Goal: Information Seeking & Learning: Understand process/instructions

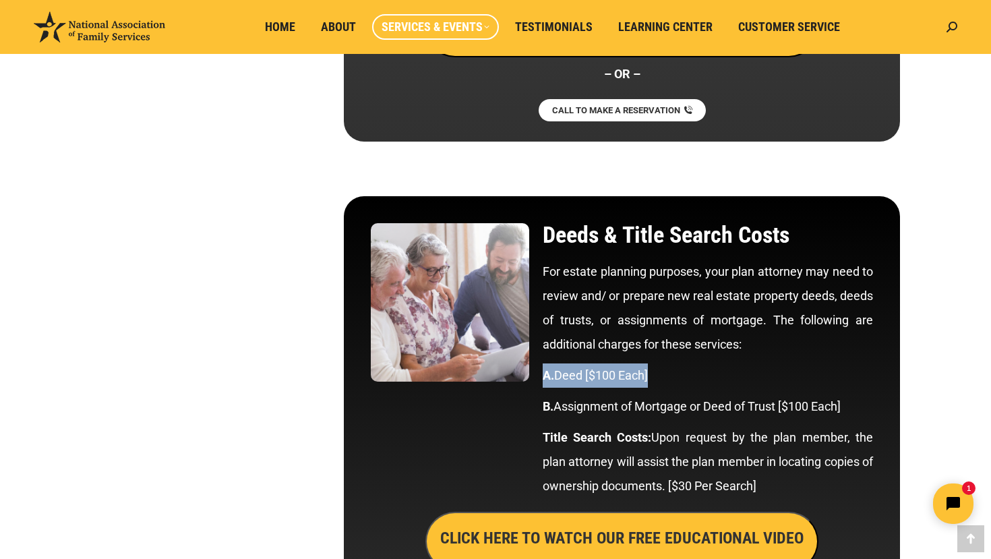
scroll to position [2887, 0]
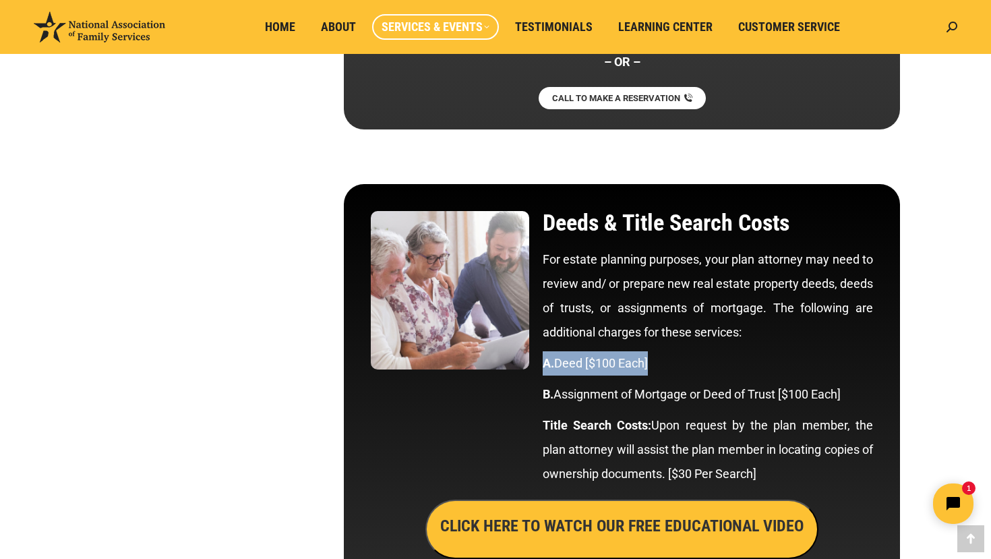
click at [700, 372] on p "A. Deed [$100 Each]" at bounding box center [708, 363] width 330 height 24
drag, startPoint x: 543, startPoint y: 363, endPoint x: 651, endPoint y: 364, distance: 107.2
click at [651, 364] on p "A. Deed [$100 Each]" at bounding box center [708, 363] width 330 height 24
click at [846, 283] on p "For estate planning purposes, your plan attorney may need to review and/ or pre…" at bounding box center [708, 295] width 330 height 97
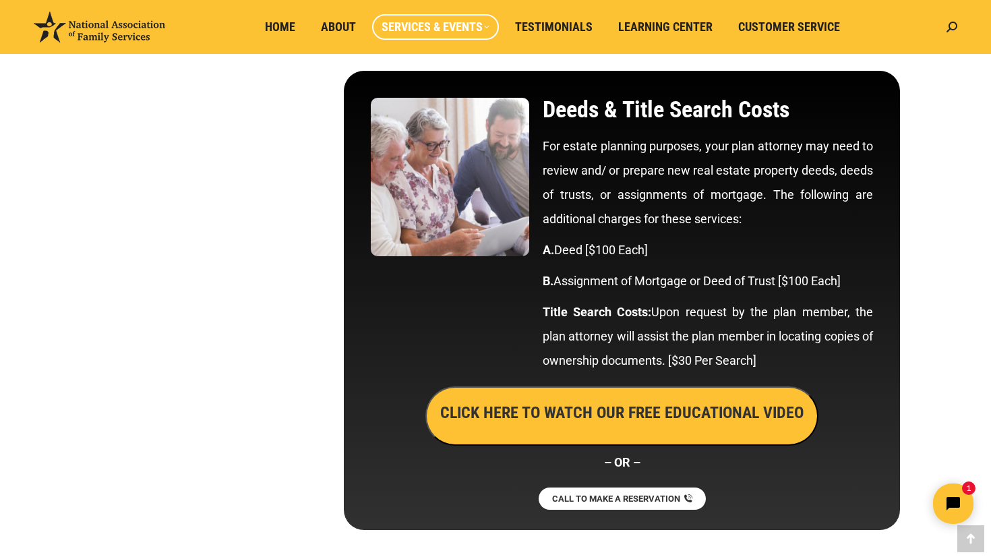
scroll to position [2994, 0]
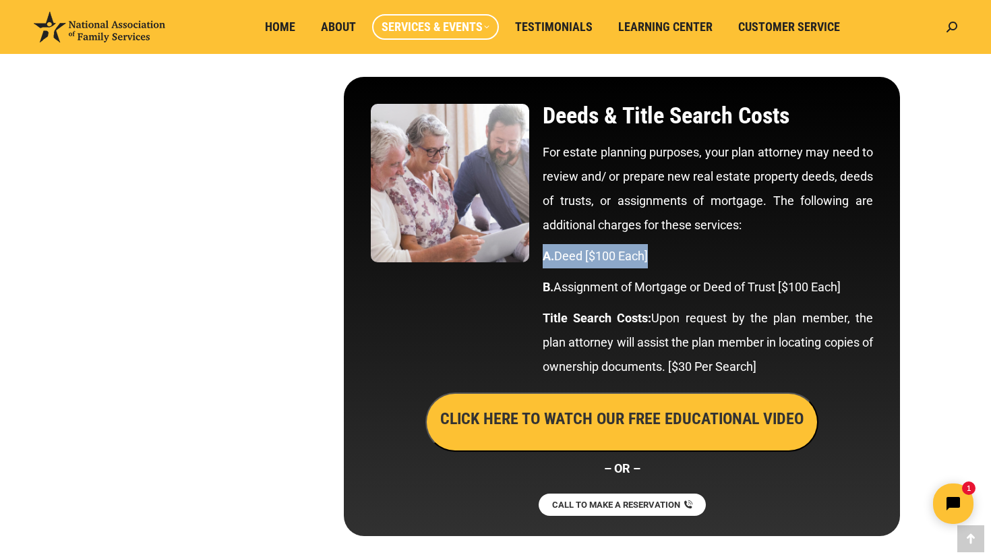
drag, startPoint x: 544, startPoint y: 255, endPoint x: 664, endPoint y: 254, distance: 120.0
click at [664, 255] on p "A. Deed [$100 Each]" at bounding box center [708, 256] width 330 height 24
click at [787, 260] on p "A. Deed [$100 Each]" at bounding box center [708, 256] width 330 height 24
drag, startPoint x: 544, startPoint y: 257, endPoint x: 655, endPoint y: 256, distance: 110.6
click at [655, 256] on p "A. Deed [$100 Each]" at bounding box center [708, 256] width 330 height 24
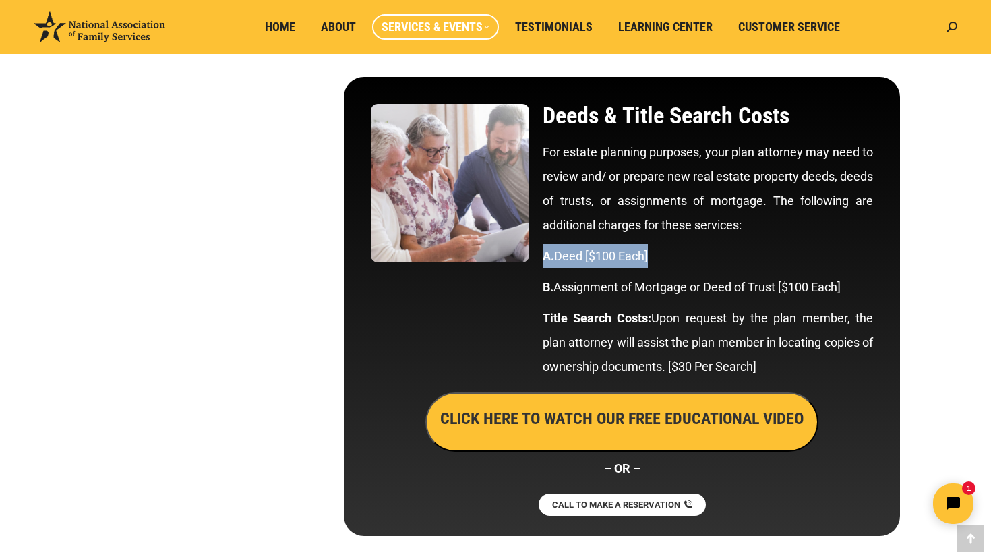
click at [681, 255] on p "A. Deed [$100 Each]" at bounding box center [708, 256] width 330 height 24
drag, startPoint x: 544, startPoint y: 256, endPoint x: 690, endPoint y: 256, distance: 146.3
click at [690, 256] on p "A. Deed [$100 Each]" at bounding box center [708, 256] width 330 height 24
click at [696, 257] on p "A. Deed [$100 Each]" at bounding box center [708, 256] width 330 height 24
drag, startPoint x: 544, startPoint y: 256, endPoint x: 703, endPoint y: 256, distance: 159.1
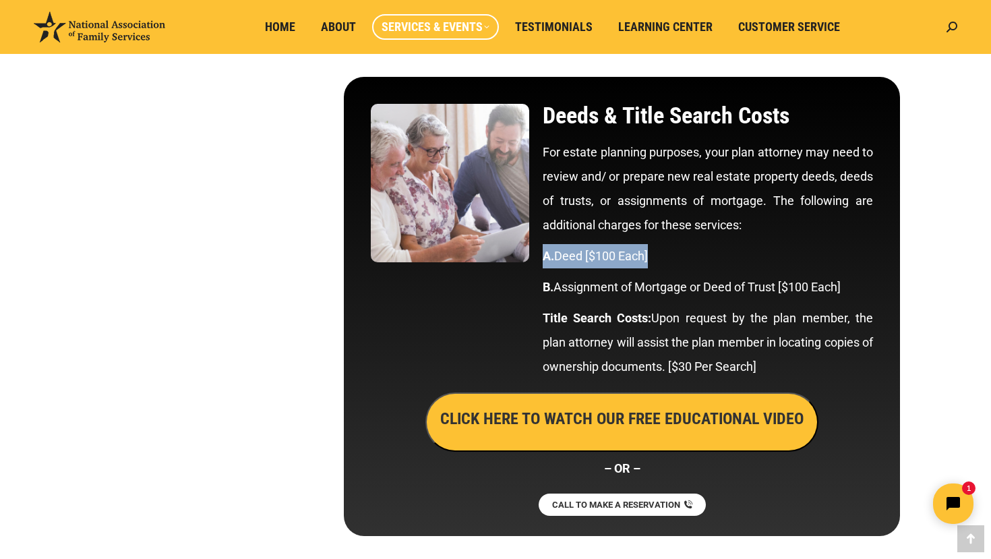
click at [703, 256] on p "A. Deed [$100 Each]" at bounding box center [708, 256] width 330 height 24
click at [728, 253] on p "A. Deed [$100 Each]" at bounding box center [708, 256] width 330 height 24
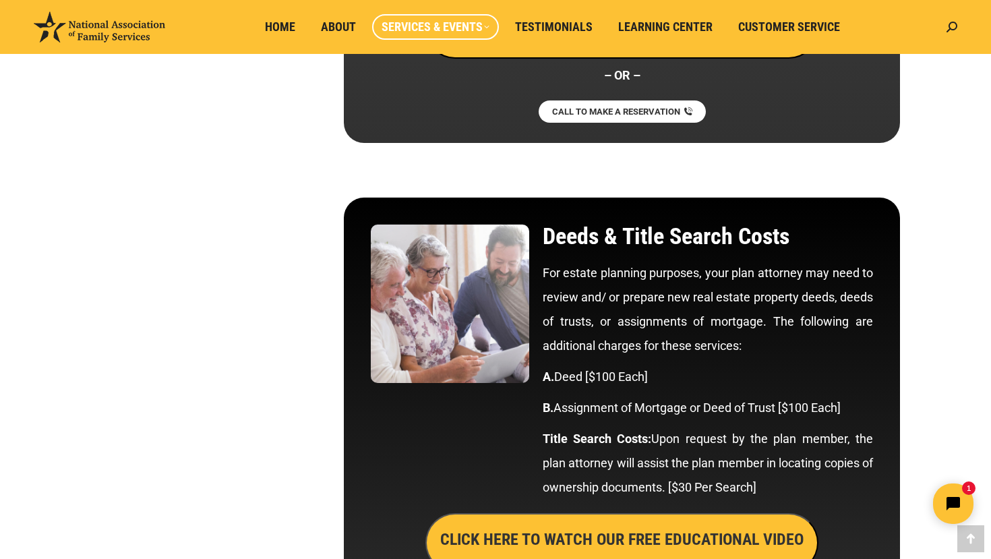
scroll to position [2871, 0]
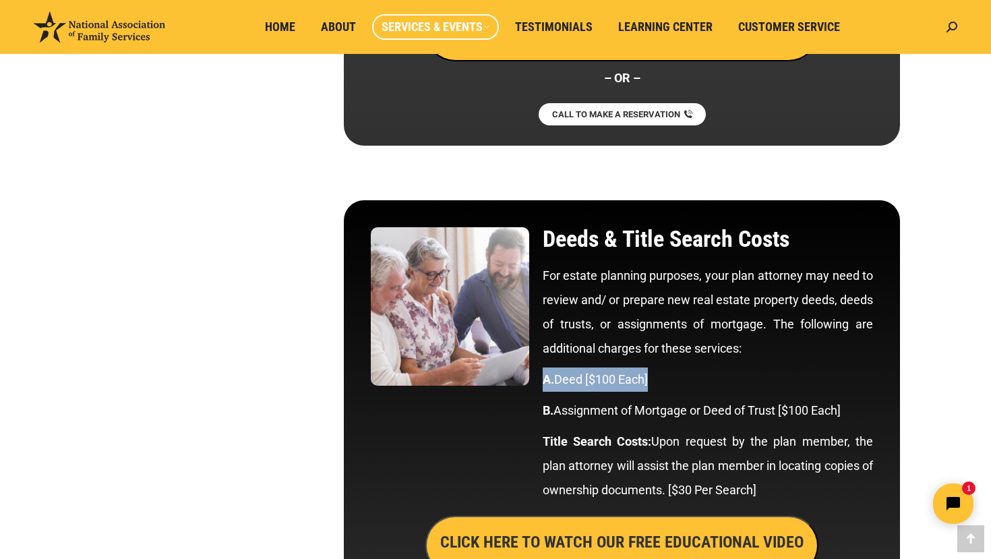
drag, startPoint x: 544, startPoint y: 380, endPoint x: 652, endPoint y: 381, distance: 107.9
click at [652, 381] on p "A. Deed [$100 Each]" at bounding box center [708, 379] width 330 height 24
click at [715, 372] on p "A. Deed [$100 Each]" at bounding box center [708, 379] width 330 height 24
